Goal: Information Seeking & Learning: Check status

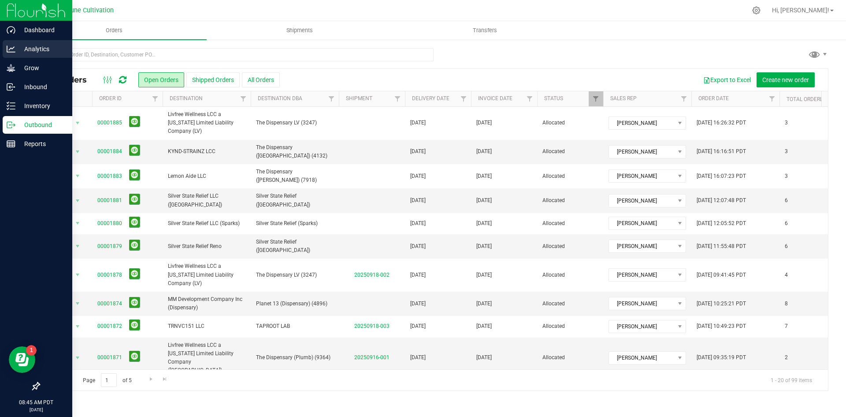
click at [29, 49] on p "Analytics" at bounding box center [41, 49] width 53 height 11
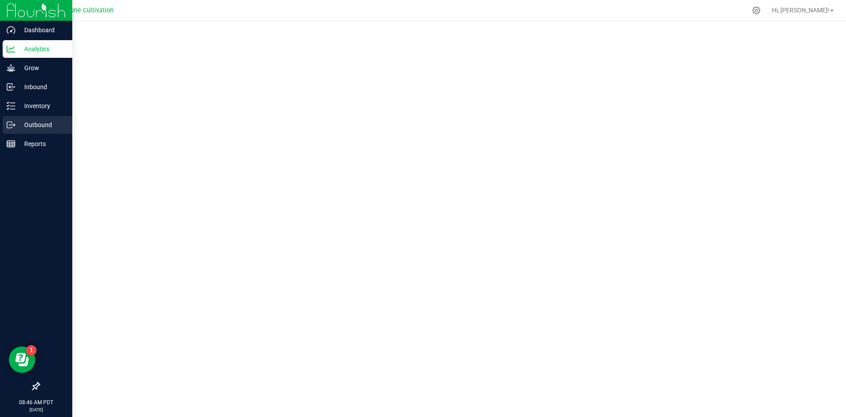
click at [12, 132] on div "Outbound" at bounding box center [38, 125] width 70 height 18
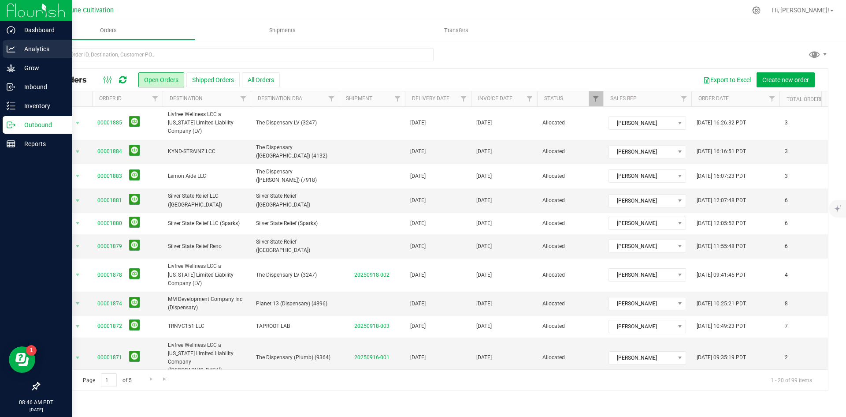
click at [27, 42] on div "Analytics" at bounding box center [38, 49] width 70 height 18
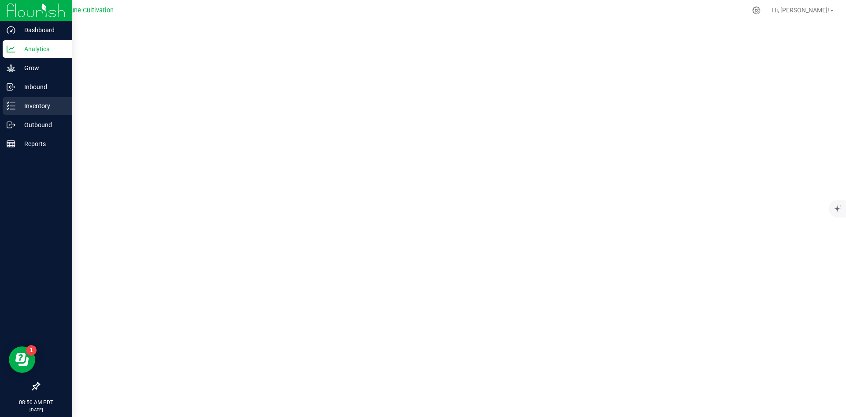
click at [16, 110] on p "Inventory" at bounding box center [41, 105] width 53 height 11
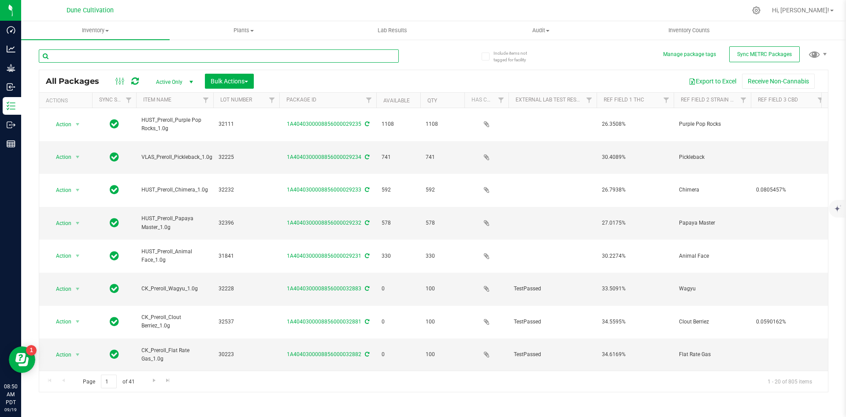
click at [163, 62] on input "text" at bounding box center [219, 55] width 360 height 13
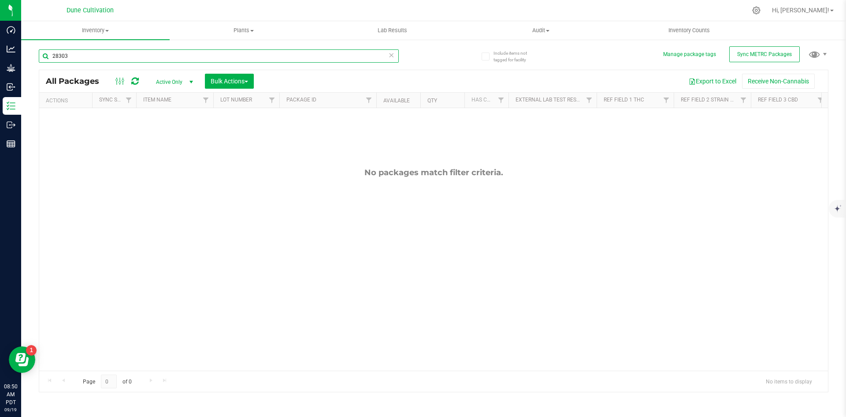
type input "28303"
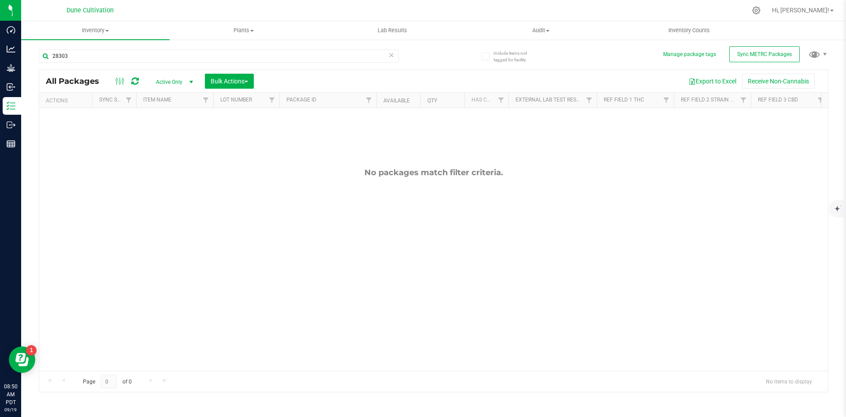
click at [171, 78] on span "Active Only" at bounding box center [173, 82] width 48 height 12
click at [177, 132] on li "All" at bounding box center [173, 135] width 48 height 13
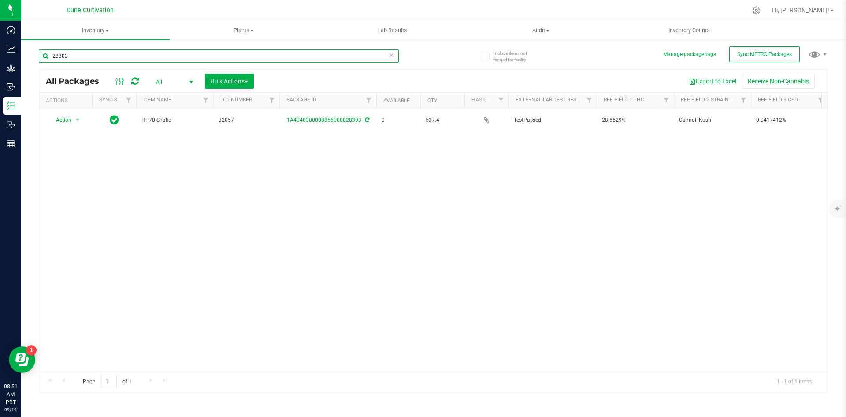
click at [89, 53] on input "28303" at bounding box center [219, 55] width 360 height 13
click at [89, 53] on input "28321" at bounding box center [219, 55] width 360 height 13
drag, startPoint x: 85, startPoint y: 56, endPoint x: 37, endPoint y: 53, distance: 47.3
click at [37, 53] on div "Include items not tagged for facility Manage package tags Sync METRC Packages 2…" at bounding box center [433, 173] width 825 height 269
type input "28386"
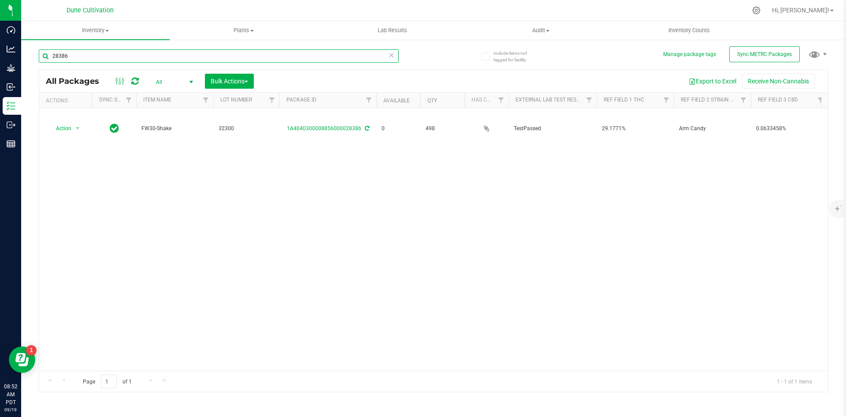
drag, startPoint x: 69, startPoint y: 56, endPoint x: 27, endPoint y: 56, distance: 41.4
click at [27, 56] on div "Include items not tagged for facility Manage package tags Sync METRC Packages 2…" at bounding box center [433, 173] width 825 height 269
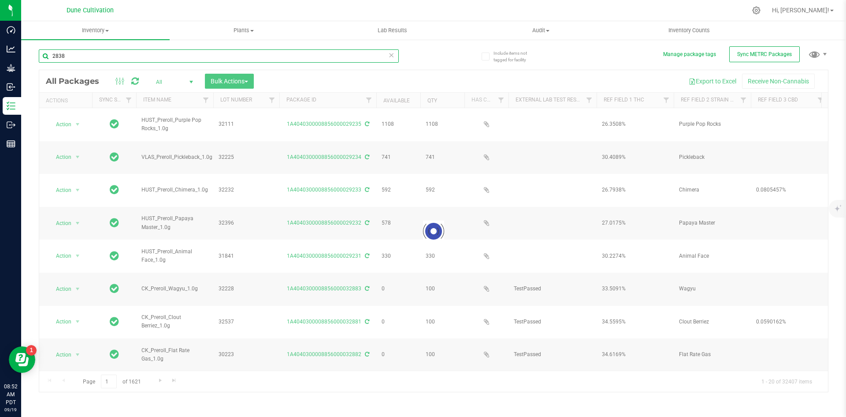
type input "28384"
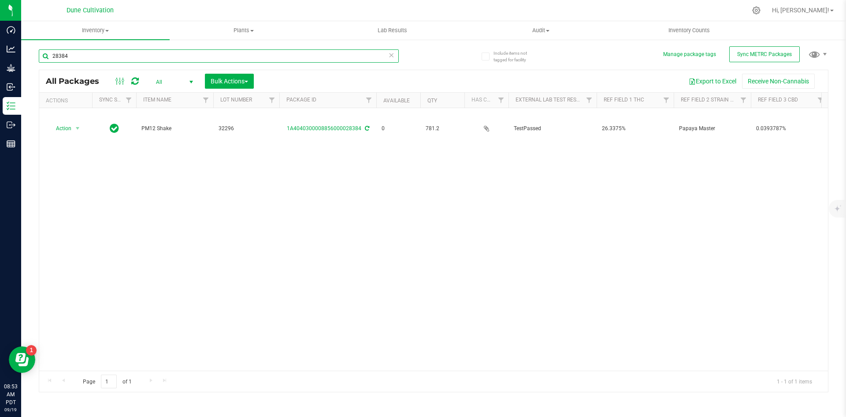
drag, startPoint x: 97, startPoint y: 58, endPoint x: 29, endPoint y: 52, distance: 68.1
click at [29, 52] on div "Include items not tagged for facility Manage package tags Sync METRC Packages 2…" at bounding box center [433, 173] width 825 height 269
type input "28432"
drag, startPoint x: 80, startPoint y: 56, endPoint x: 34, endPoint y: 59, distance: 45.9
click at [34, 59] on div "Include items not tagged for facility Manage package tags Sync METRC Packages 2…" at bounding box center [433, 173] width 825 height 269
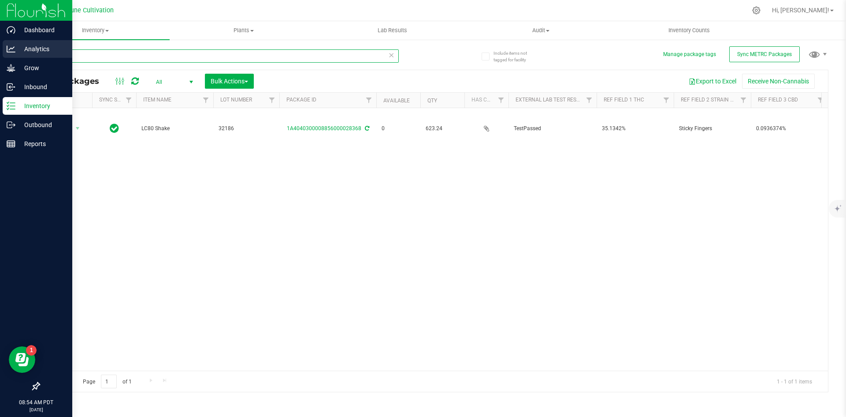
drag, startPoint x: 105, startPoint y: 59, endPoint x: 4, endPoint y: 49, distance: 101.8
click at [4, 49] on div "Dashboard Analytics Grow Inbound Inventory Outbound Reports 08:54 AM PDT 09/19/…" at bounding box center [423, 208] width 846 height 417
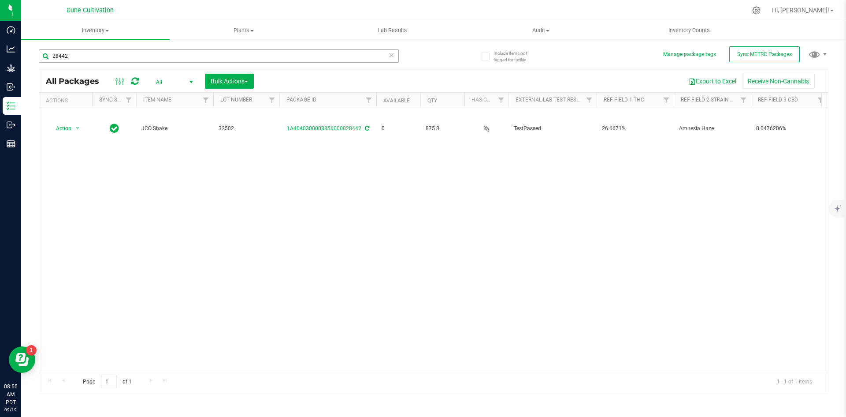
drag, startPoint x: 89, startPoint y: 68, endPoint x: 84, endPoint y: 62, distance: 8.1
click at [89, 68] on div "28442" at bounding box center [219, 59] width 360 height 20
click at [79, 50] on input "28442" at bounding box center [219, 55] width 360 height 13
drag, startPoint x: 76, startPoint y: 54, endPoint x: 33, endPoint y: 55, distance: 43.6
click at [33, 55] on div "Include items not tagged for facility Manage package tags Sync METRC Packages 2…" at bounding box center [433, 173] width 825 height 269
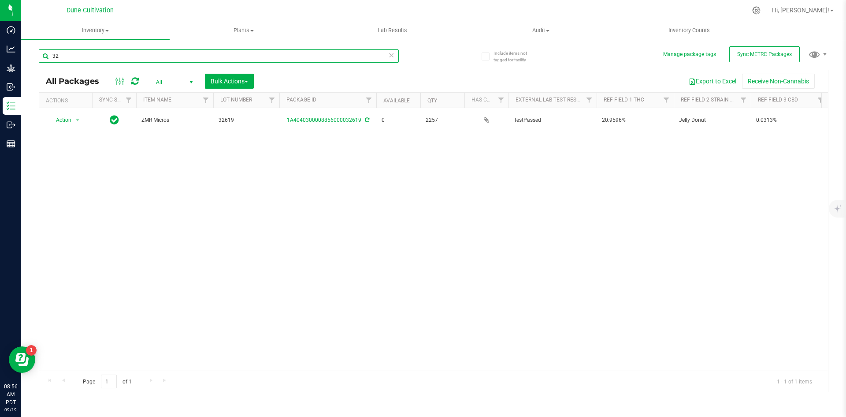
type input "3"
drag, startPoint x: 91, startPoint y: 50, endPoint x: 25, endPoint y: 50, distance: 66.1
click at [25, 50] on div "Include items not tagged for facility Manage package tags Sync METRC Packages 3…" at bounding box center [433, 173] width 825 height 269
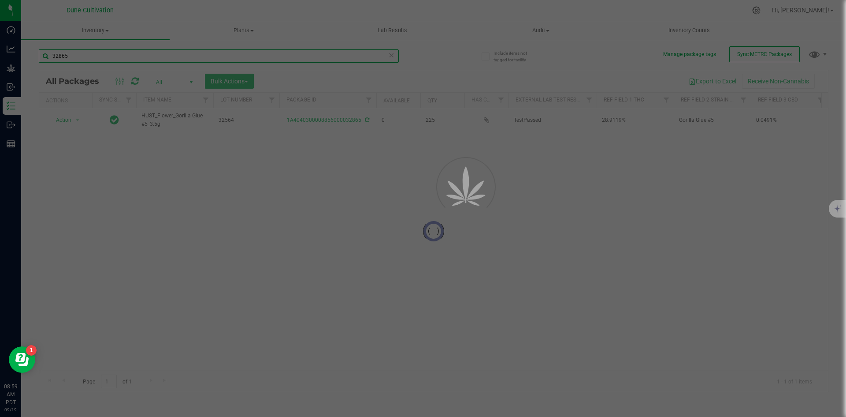
drag, startPoint x: 79, startPoint y: 54, endPoint x: 40, endPoint y: 48, distance: 40.0
click at [40, 48] on div "32865" at bounding box center [236, 55] width 395 height 28
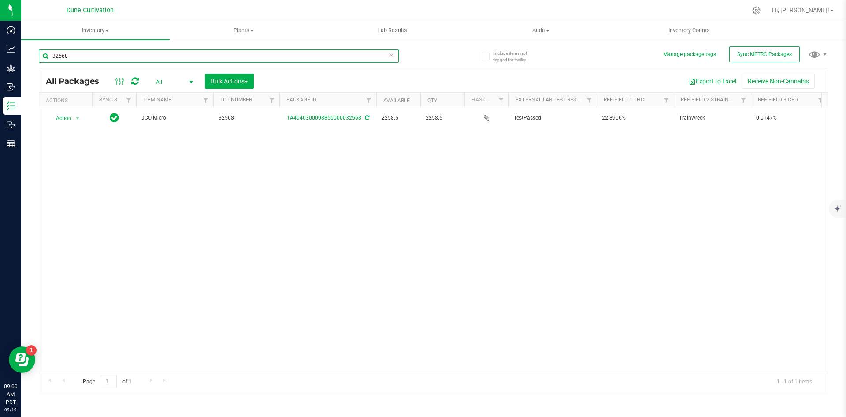
type input "32568"
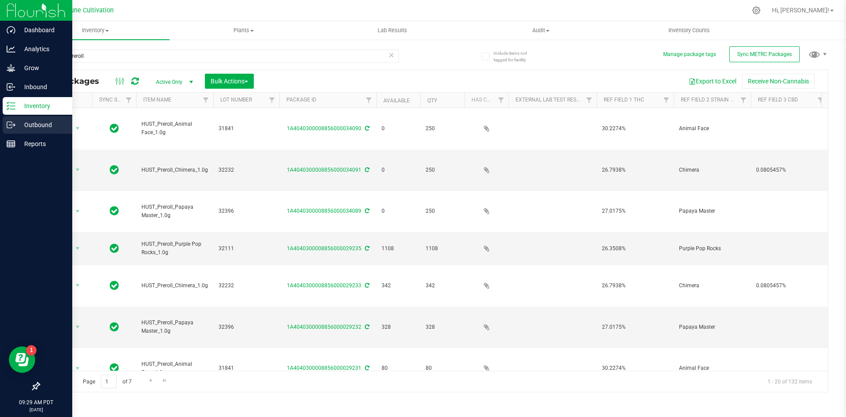
click at [13, 127] on icon at bounding box center [11, 124] width 9 height 9
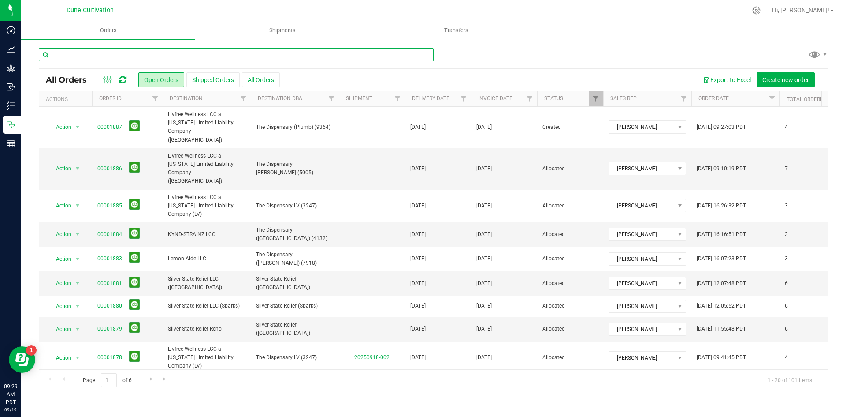
click at [151, 53] on input "text" at bounding box center [236, 54] width 395 height 13
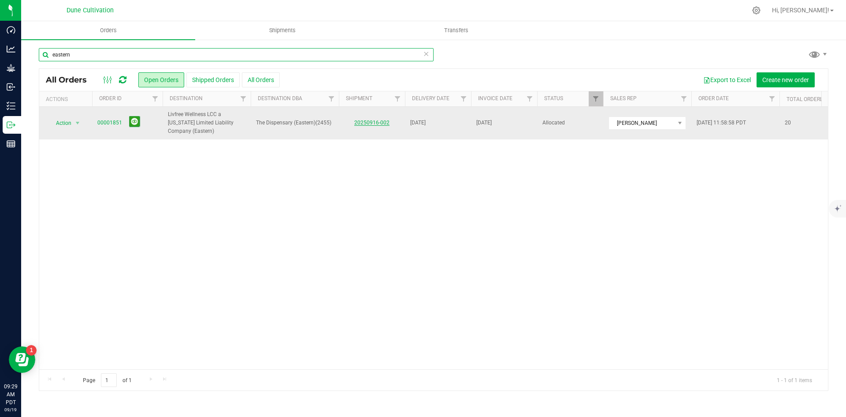
type input "eastern"
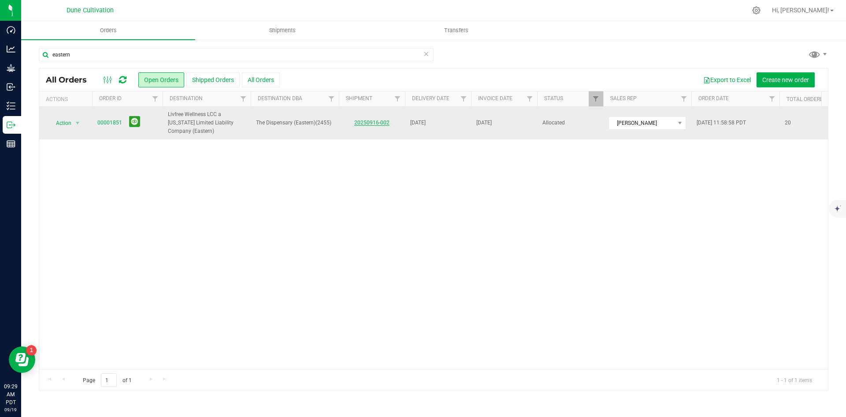
click at [375, 121] on link "20250916-002" at bounding box center [371, 122] width 35 height 6
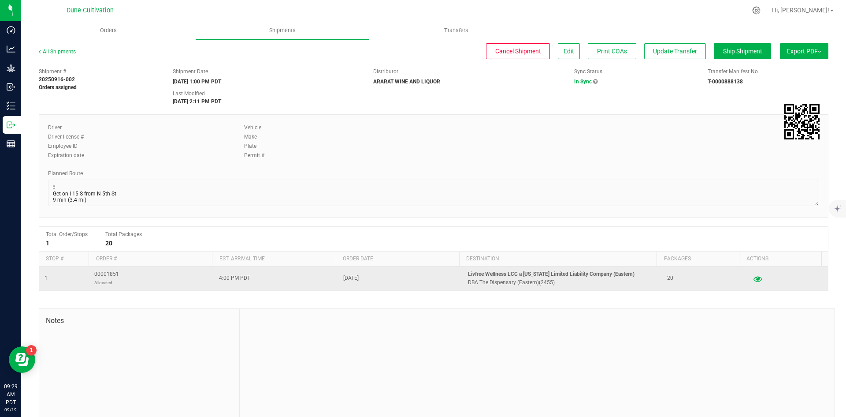
click at [754, 278] on icon "button" at bounding box center [758, 278] width 8 height 6
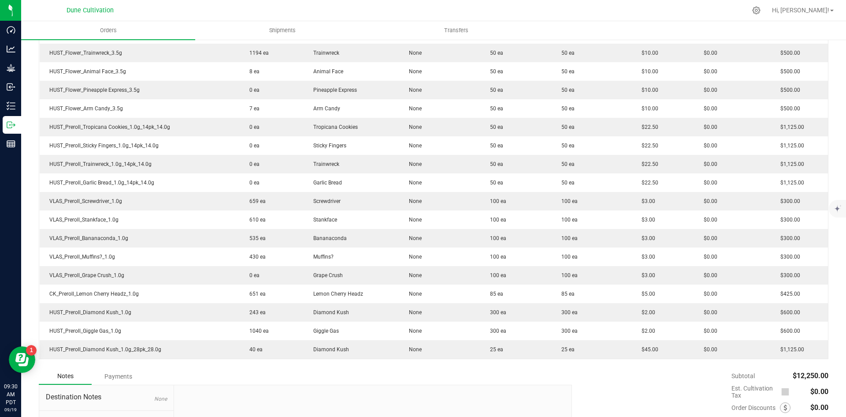
scroll to position [307, 0]
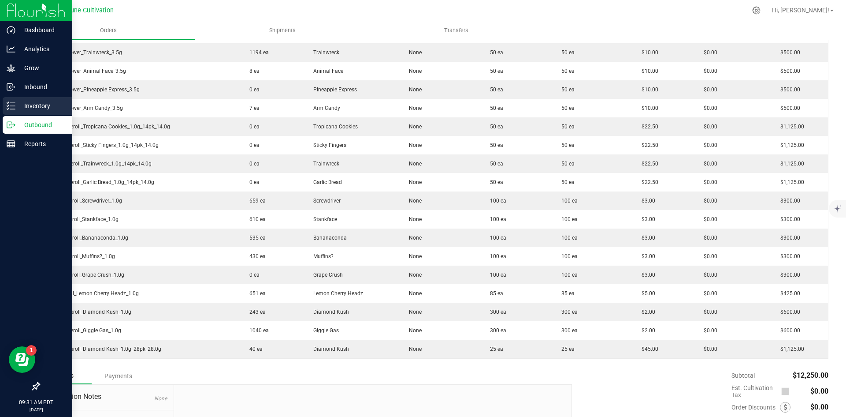
click at [14, 104] on icon at bounding box center [11, 105] width 9 height 9
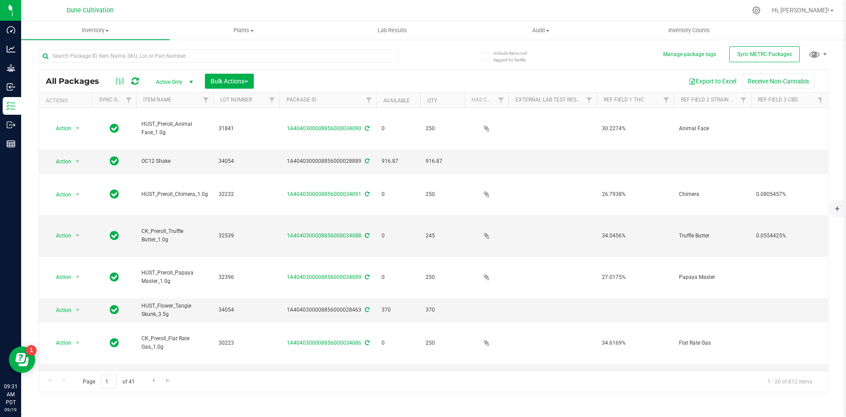
click at [396, 95] on th "Available" at bounding box center [398, 100] width 44 height 15
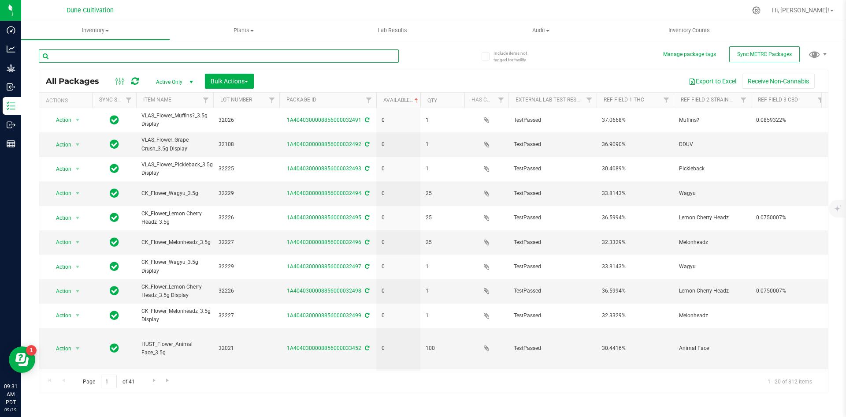
click at [220, 53] on input "text" at bounding box center [219, 55] width 360 height 13
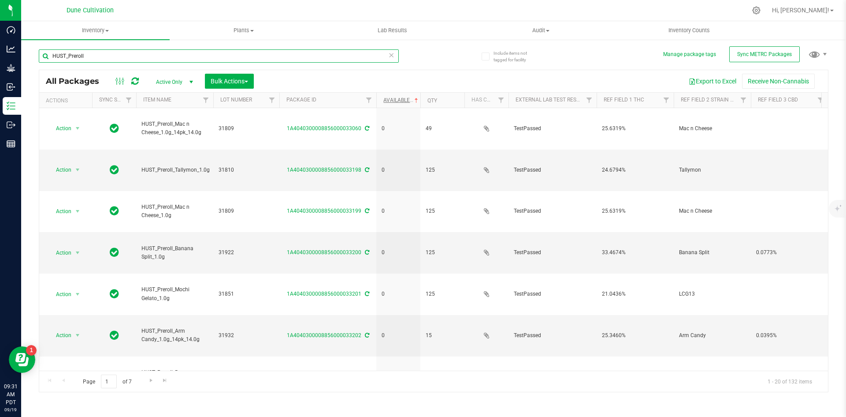
type input "HUST_Preroll"
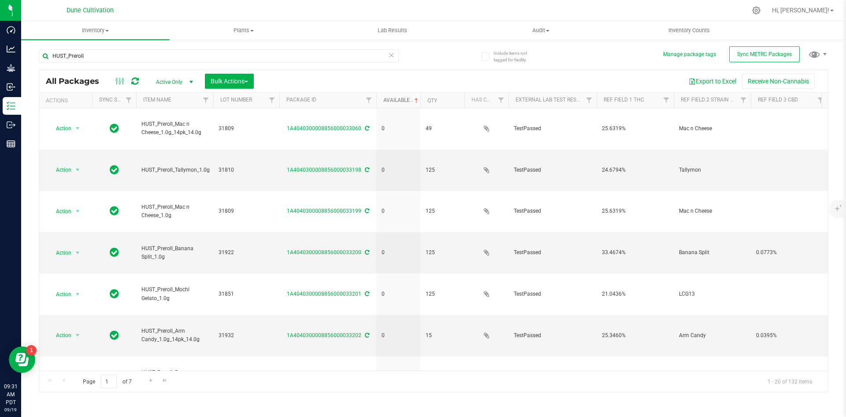
click at [402, 102] on link "Available" at bounding box center [401, 100] width 37 height 6
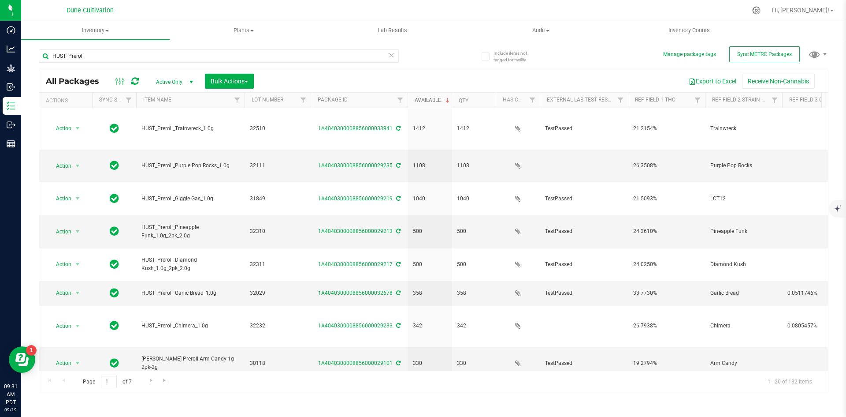
drag, startPoint x: 212, startPoint y: 99, endPoint x: 256, endPoint y: 102, distance: 44.2
click at [256, 102] on div "Actions Sync Status Item Name Lot Number Package ID Available Qty Has COA Exter…" at bounding box center [430, 100] width 783 height 15
